Goal: Task Accomplishment & Management: Manage account settings

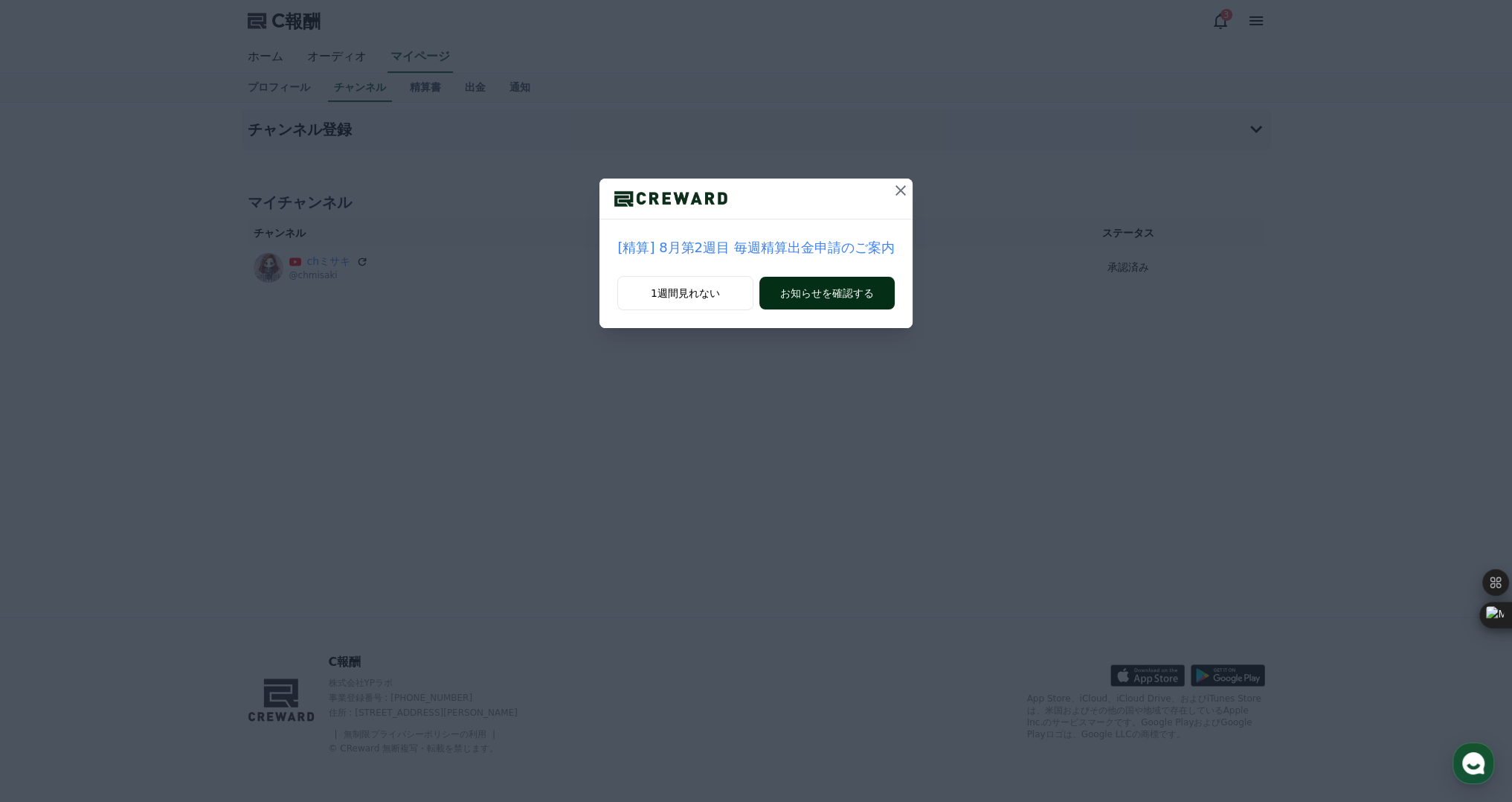
click at [800, 299] on font "お知らせを確認する" at bounding box center [827, 292] width 94 height 12
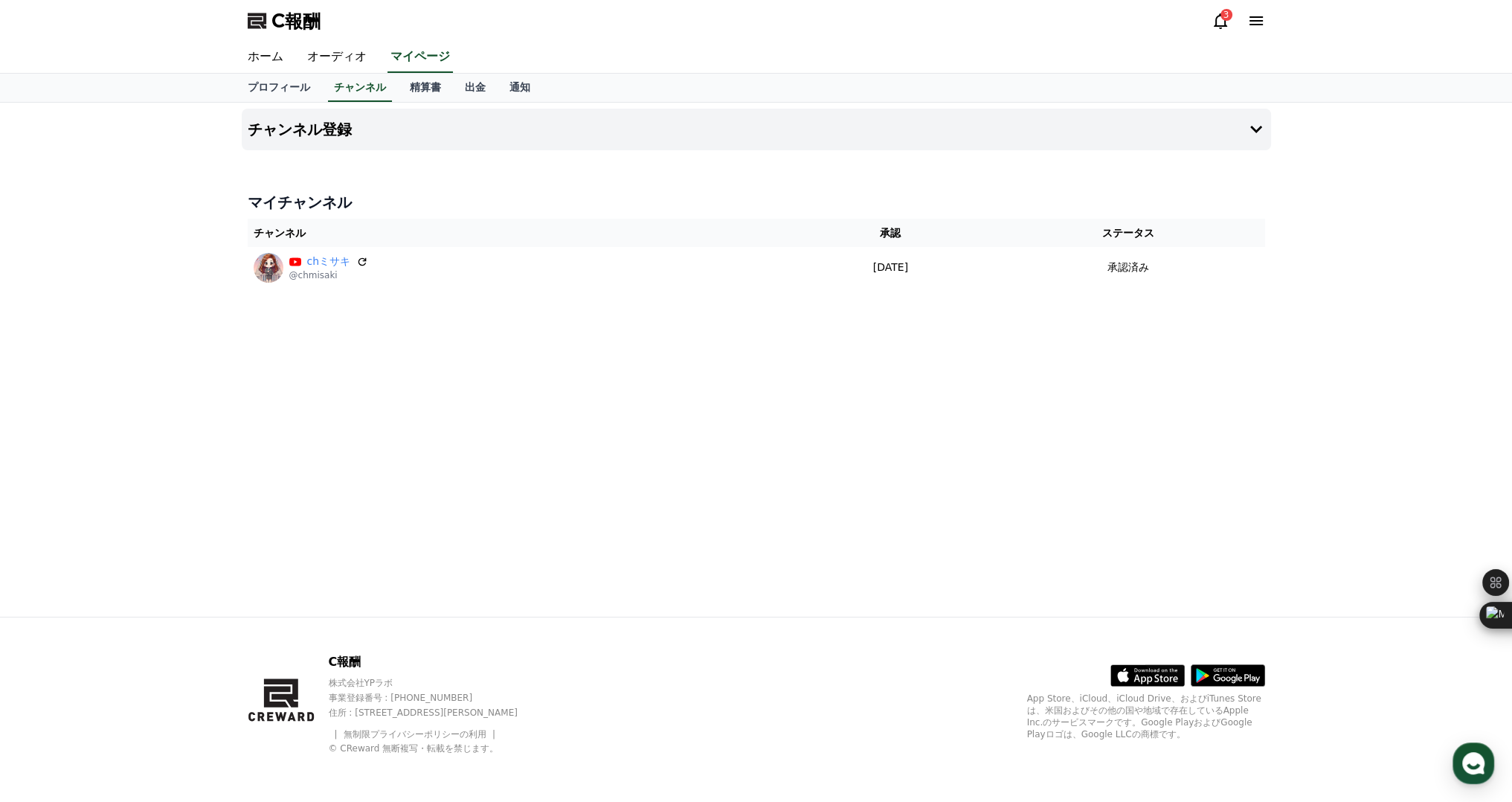
click at [1224, 25] on icon at bounding box center [1221, 21] width 13 height 15
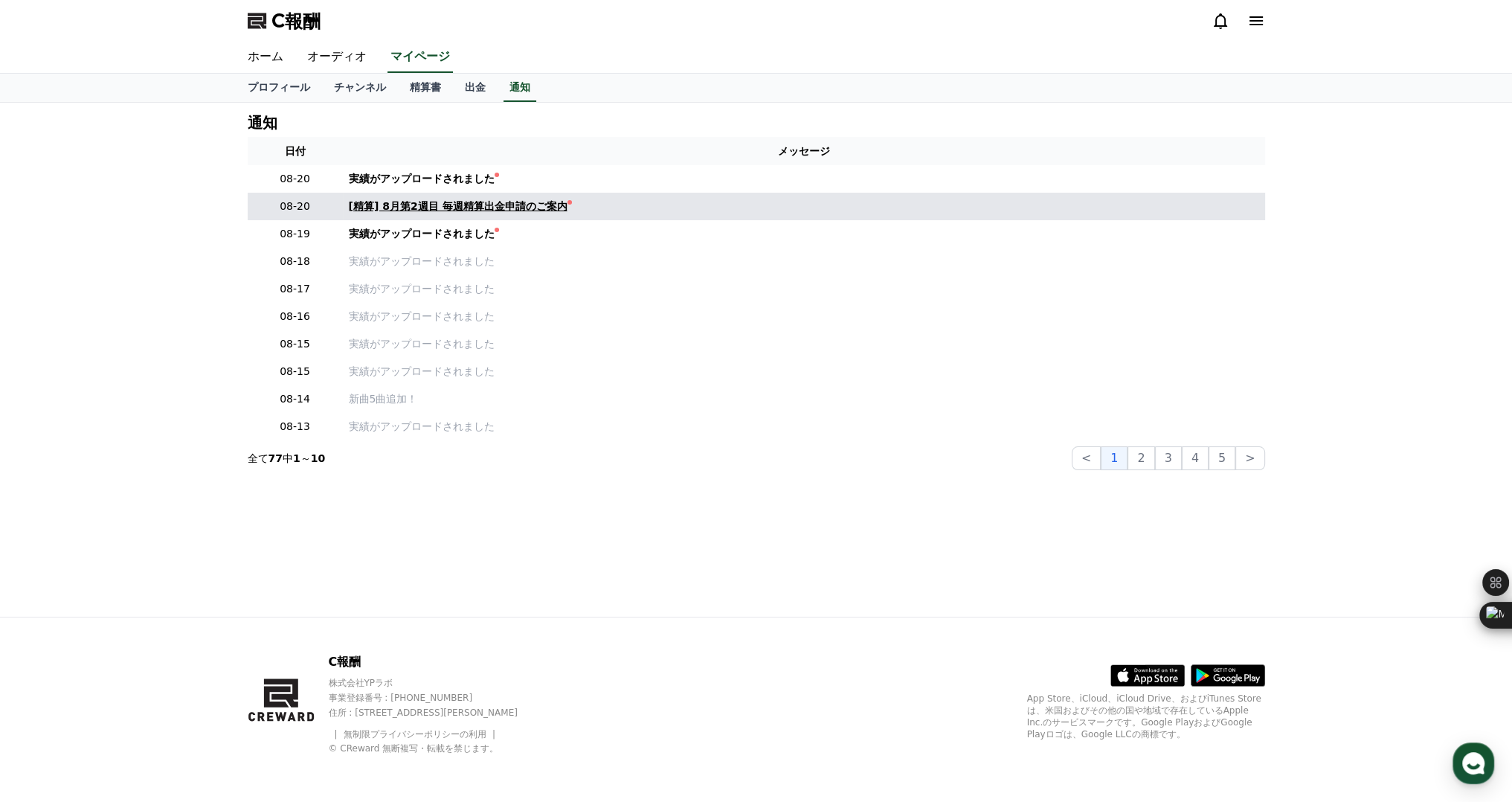
click at [457, 204] on font "[精算] 8月第2週目 毎週精算出金申請のご案内" at bounding box center [458, 206] width 219 height 12
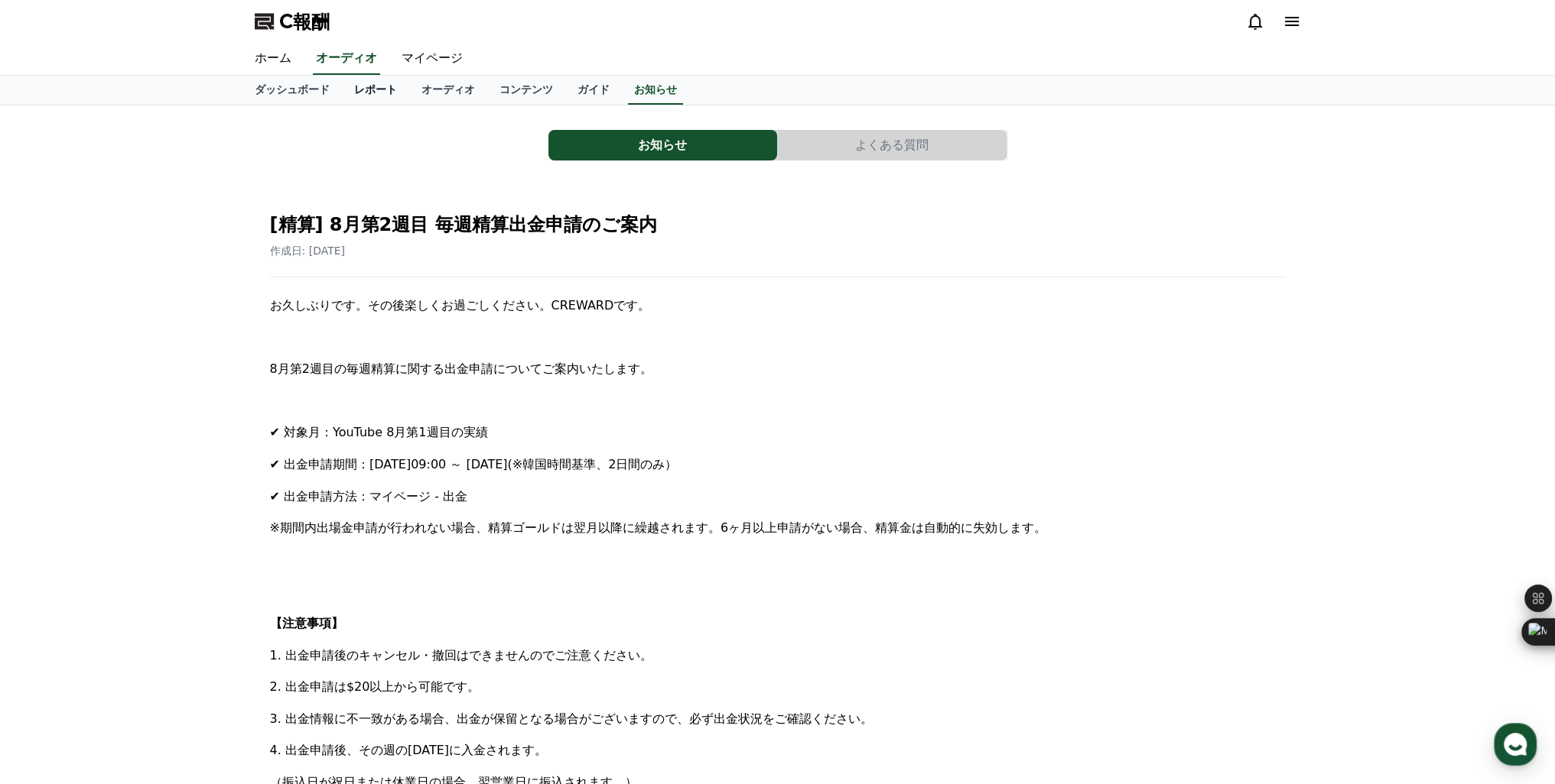
click at [355, 88] on font "レポート" at bounding box center [375, 89] width 43 height 12
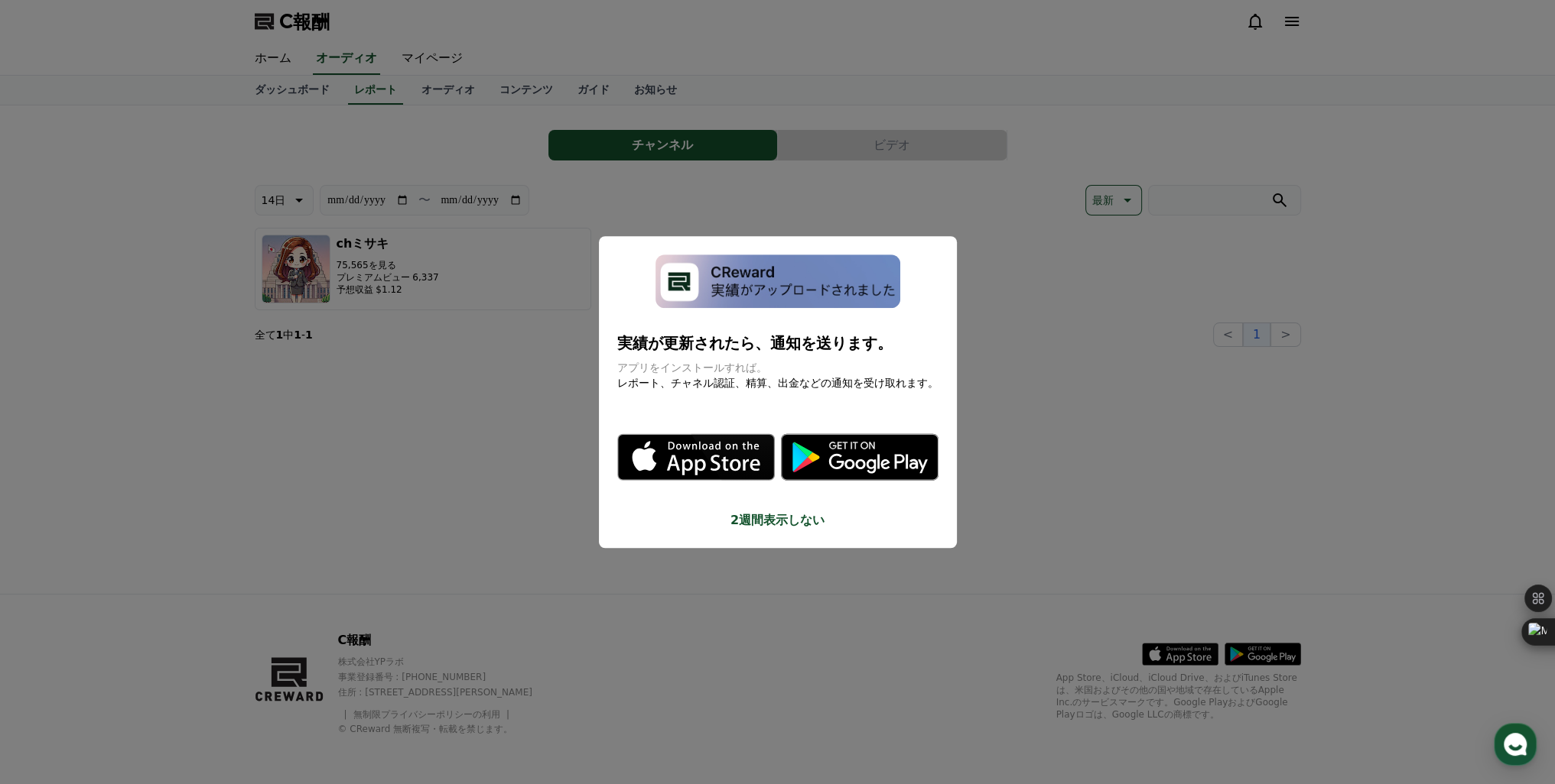
click at [566, 346] on button "モーダルを閉じる" at bounding box center [777, 392] width 1555 height 784
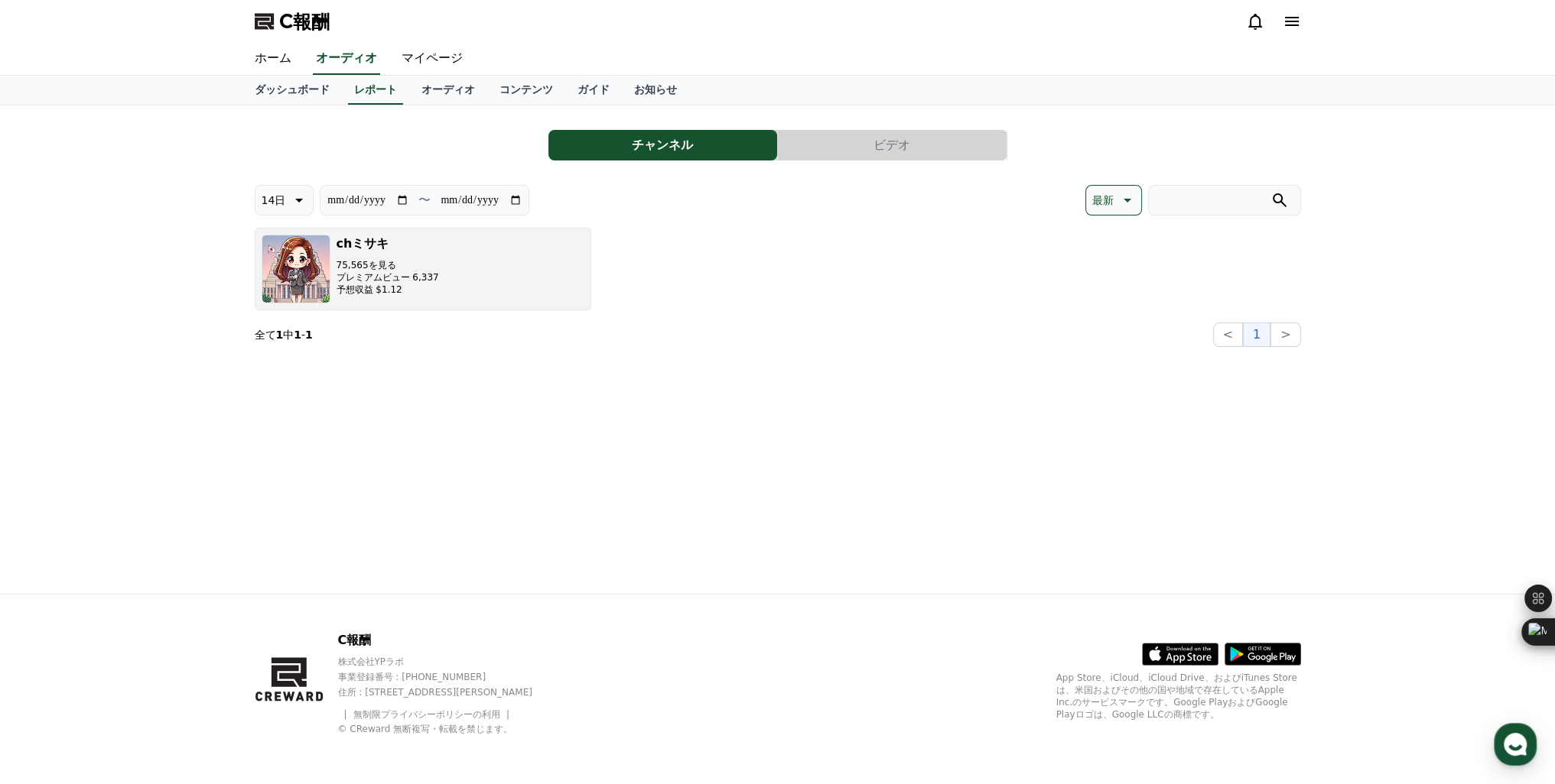
click at [332, 267] on button "chミサキ 75,565を見る プレミアムビュー 6,337 予想収益 $1.12" at bounding box center [423, 269] width 337 height 83
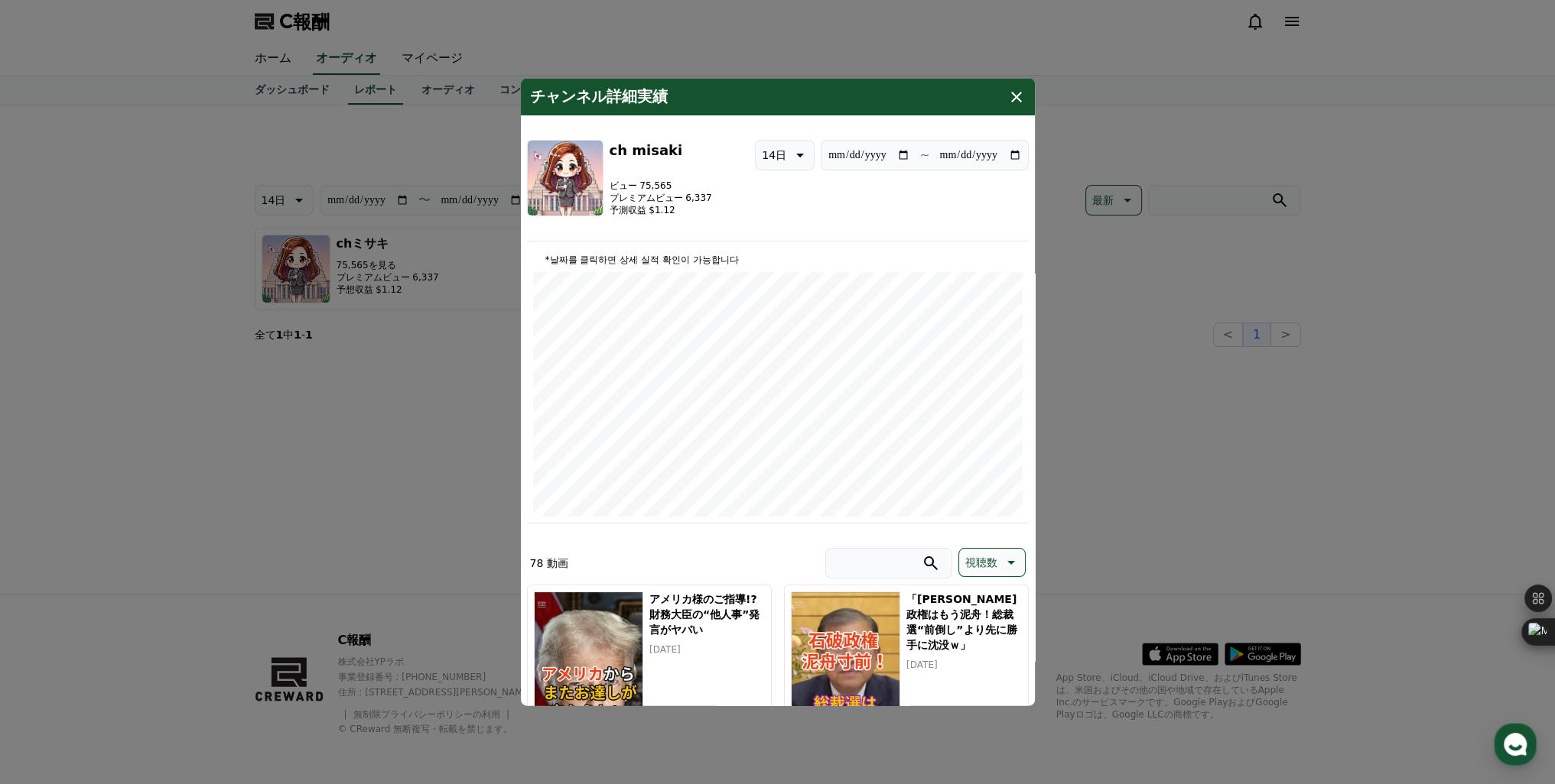
click at [1012, 98] on icon "モーダル" at bounding box center [1017, 97] width 18 height 18
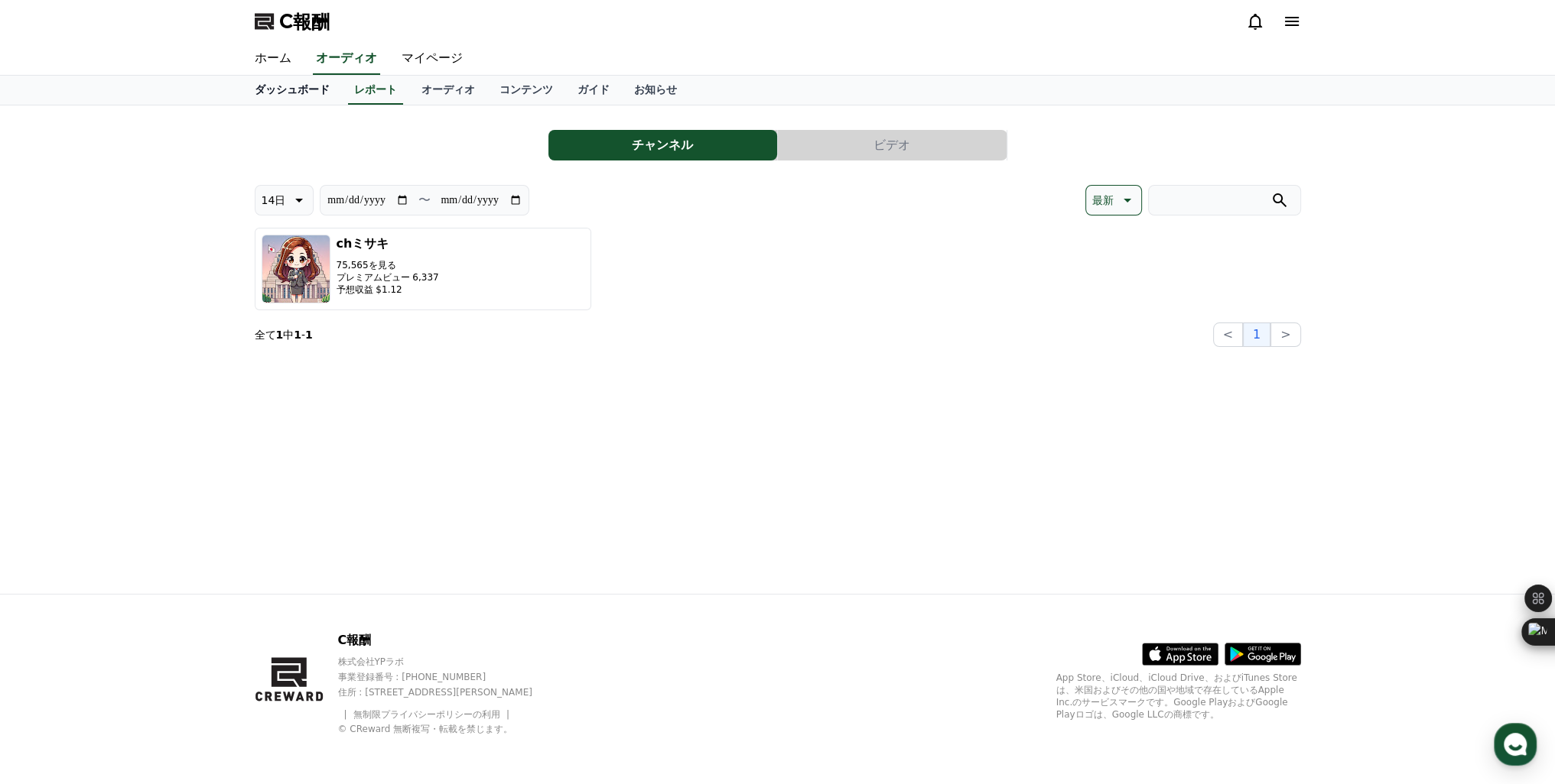
click at [278, 91] on font "ダッシュボード" at bounding box center [292, 89] width 75 height 12
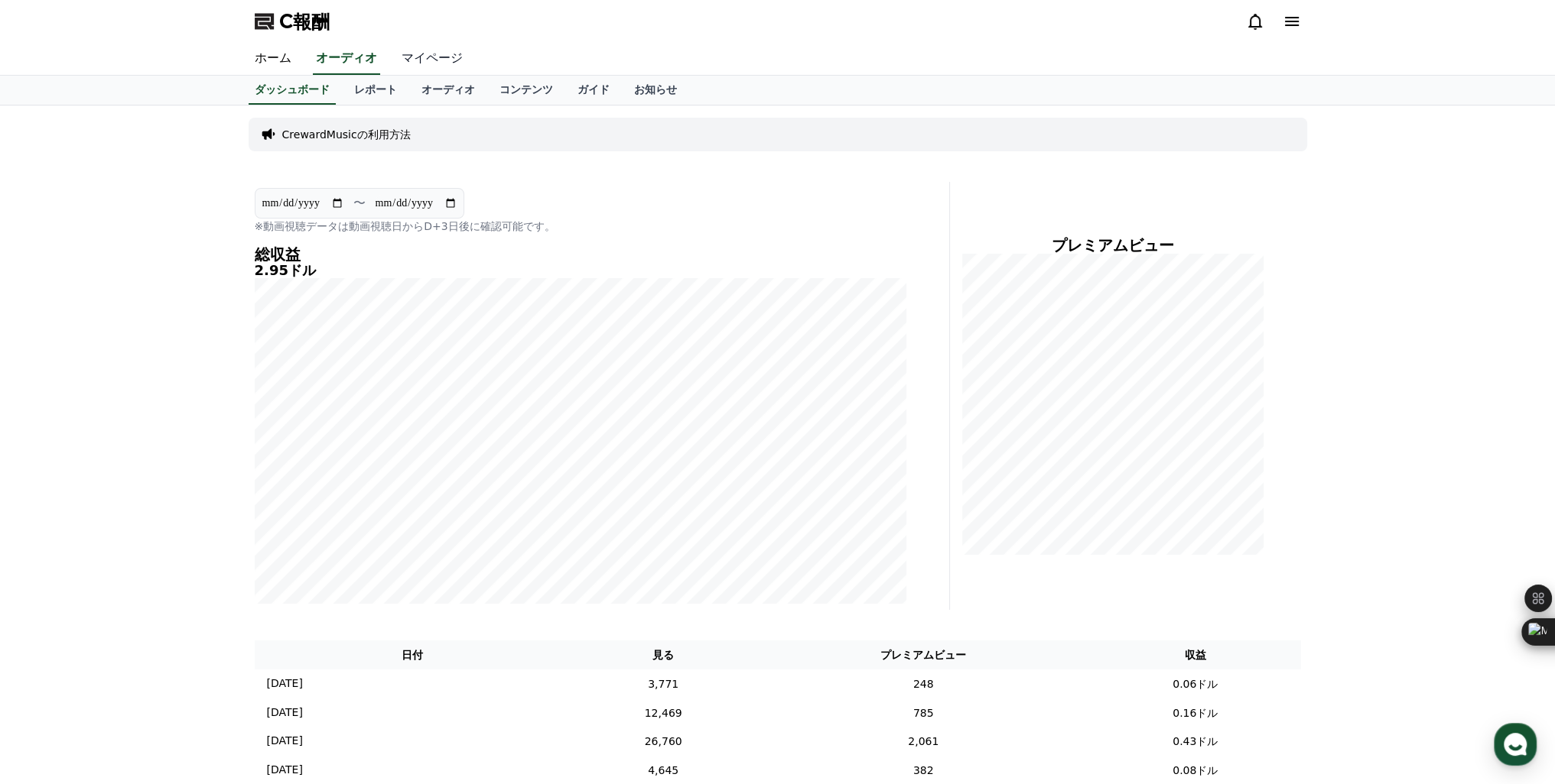
click at [402, 57] on font "マイページ" at bounding box center [432, 58] width 62 height 15
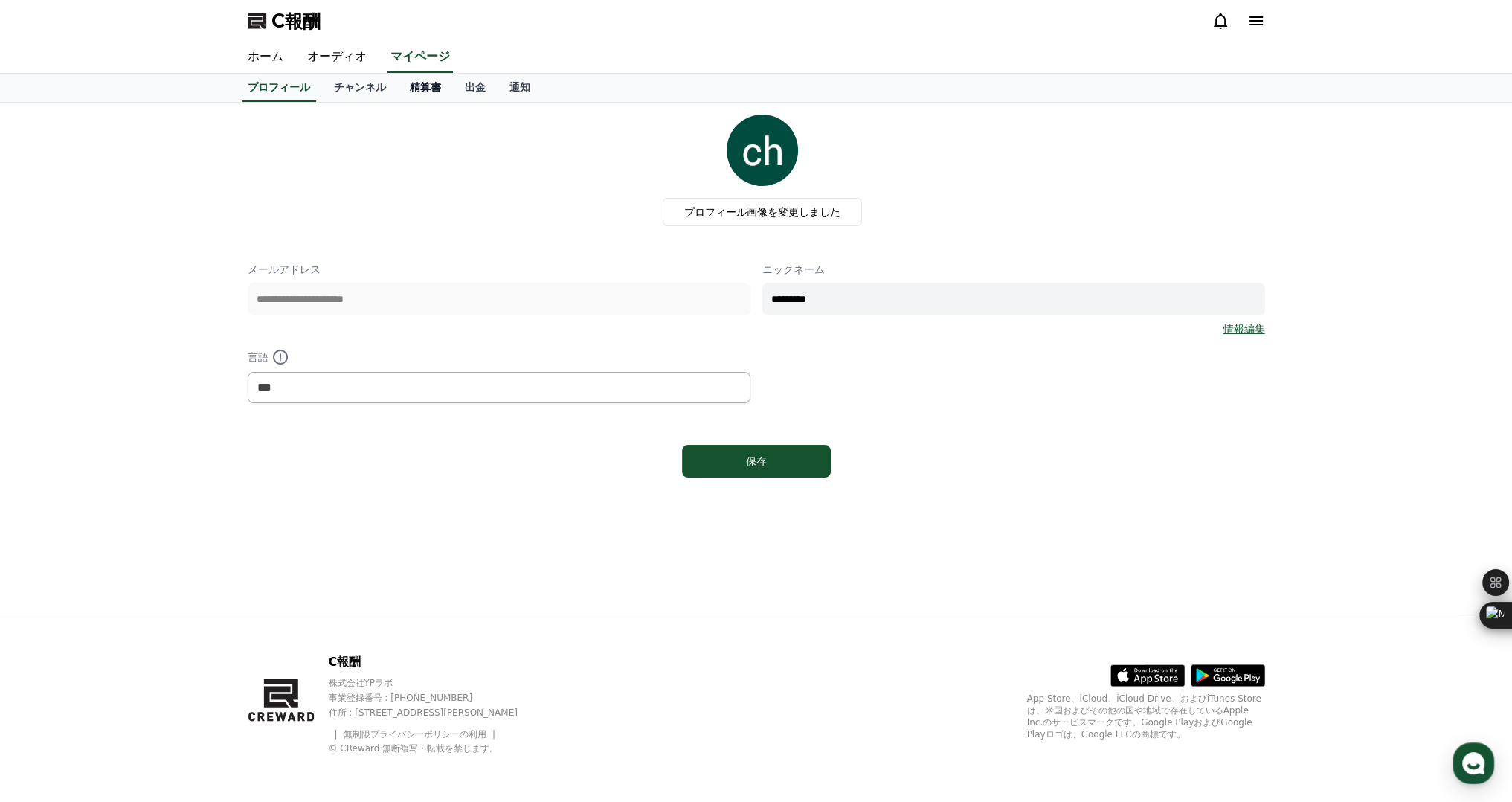
click at [410, 81] on font "精算書" at bounding box center [425, 87] width 31 height 12
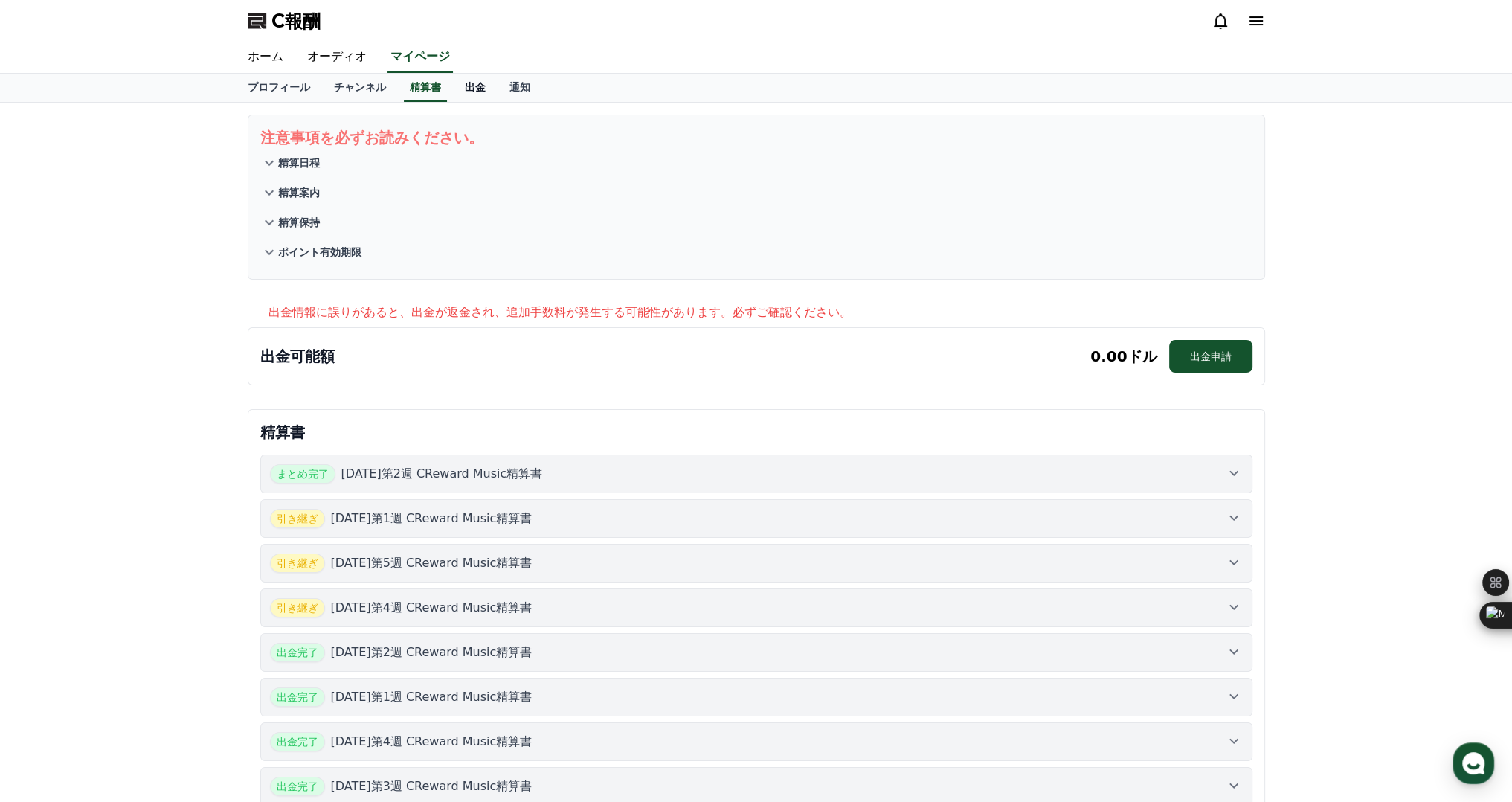
click at [453, 96] on link "出金" at bounding box center [476, 88] width 45 height 29
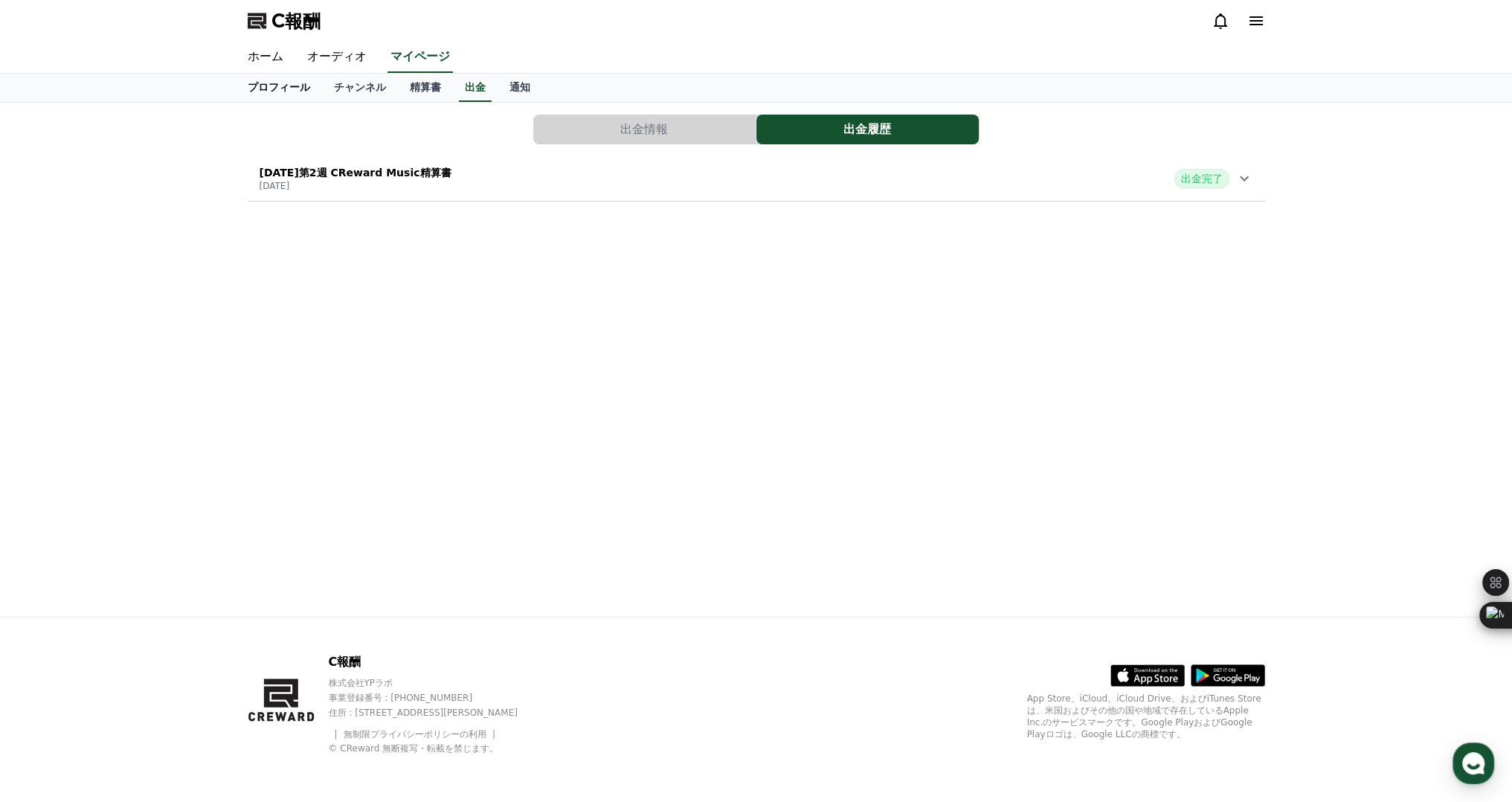
click at [268, 91] on font "プロフィール" at bounding box center [279, 87] width 63 height 12
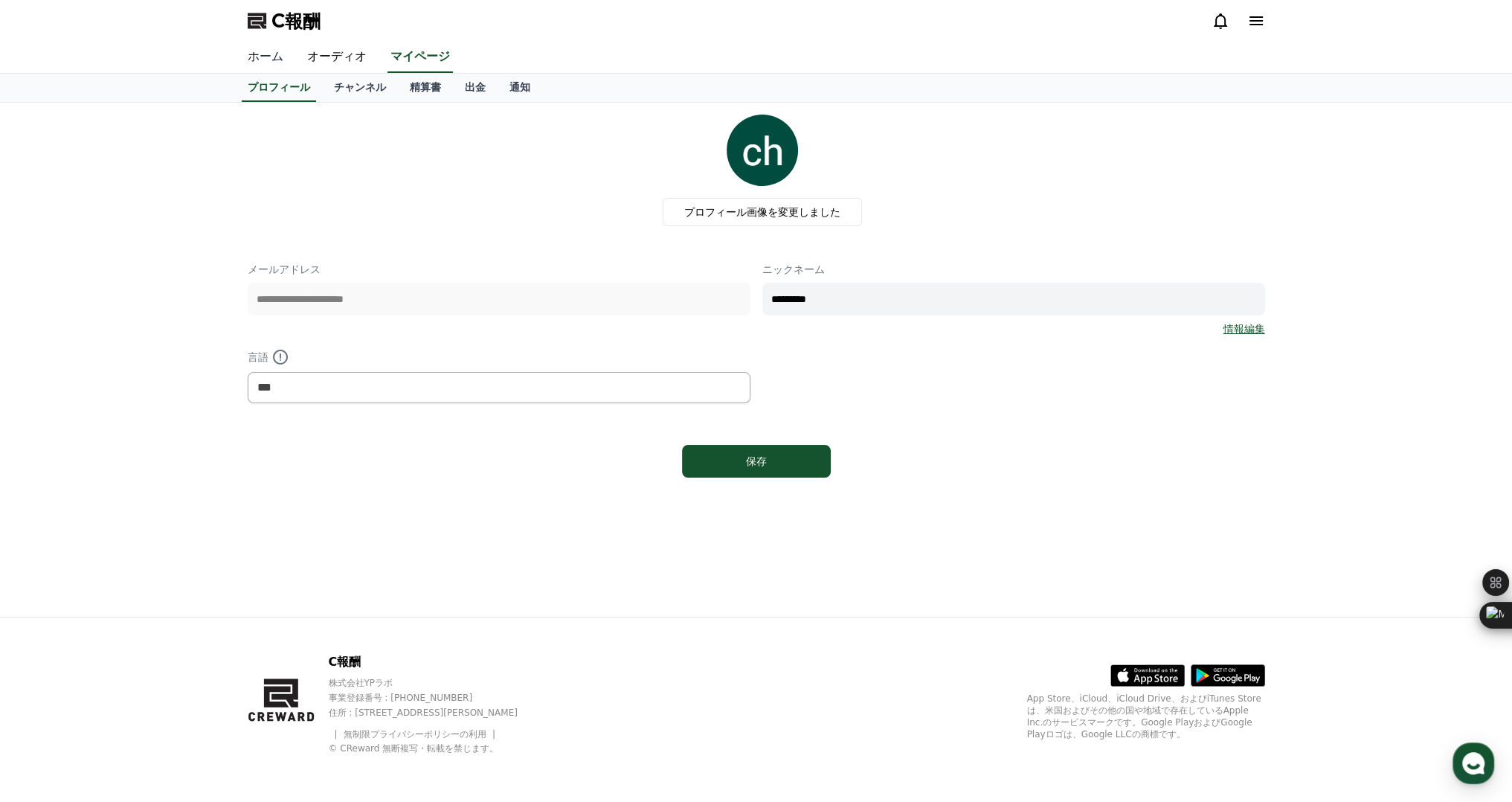
click at [261, 57] on font "ホーム" at bounding box center [266, 56] width 36 height 14
